Goal: Find specific page/section: Find specific page/section

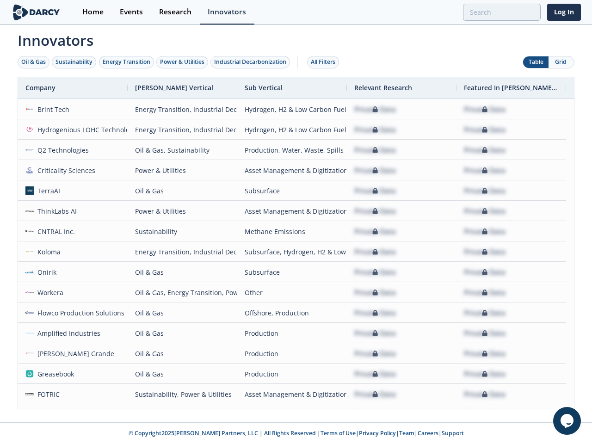
click at [34, 62] on div "Oil & Gas" at bounding box center [33, 62] width 25 height 8
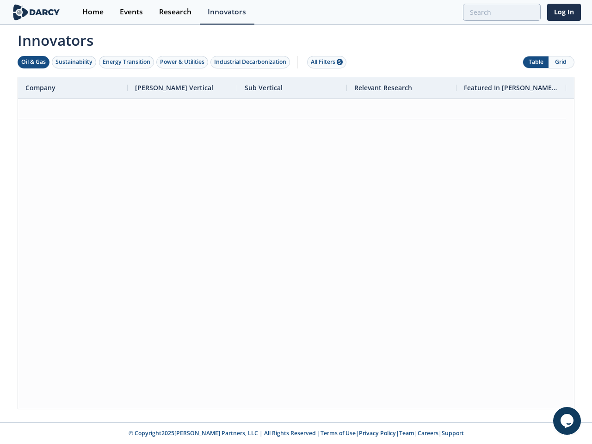
click at [74, 62] on div "Sustainability" at bounding box center [73, 62] width 37 height 8
click at [127, 62] on div "Energy Transition" at bounding box center [127, 62] width 48 height 8
click at [183, 62] on div "Power & Utilities" at bounding box center [182, 62] width 44 height 8
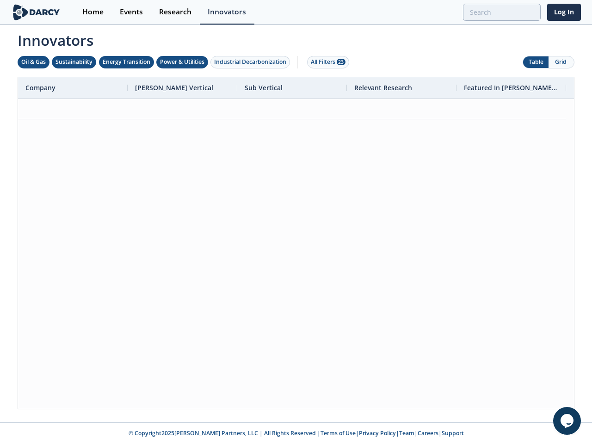
click at [252, 62] on div "Industrial Decarbonization" at bounding box center [250, 62] width 72 height 8
click at [325, 62] on div "All Filters 28" at bounding box center [328, 62] width 35 height 8
